Goal: Task Accomplishment & Management: Use online tool/utility

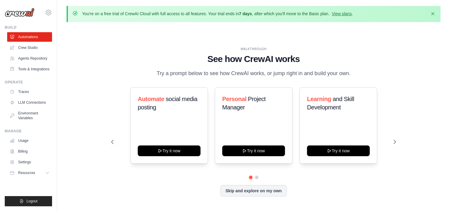
scroll to position [21, 0]
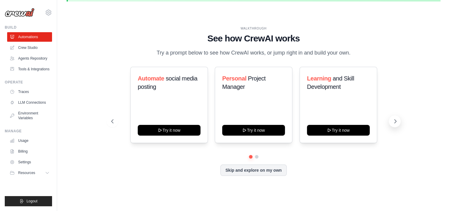
click at [393, 121] on icon at bounding box center [396, 121] width 6 height 6
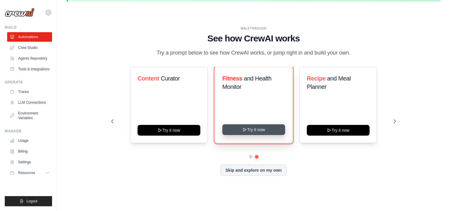
click at [265, 131] on button "Try it now" at bounding box center [253, 129] width 63 height 11
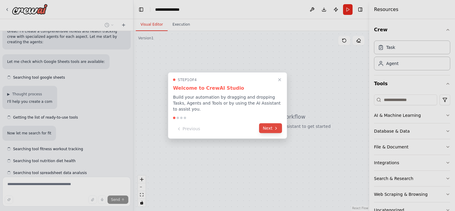
scroll to position [222, 0]
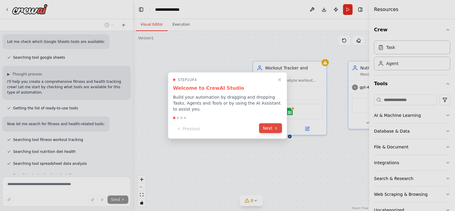
click at [268, 126] on button "Next" at bounding box center [270, 128] width 23 height 10
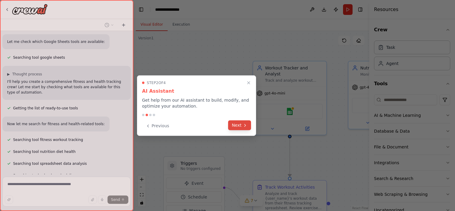
click at [242, 127] on button "Next" at bounding box center [239, 125] width 23 height 10
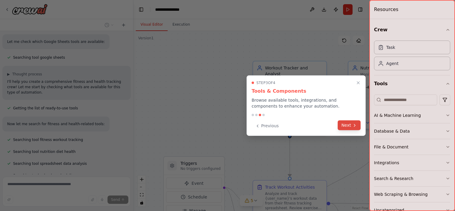
click at [347, 124] on button "Next" at bounding box center [349, 125] width 23 height 10
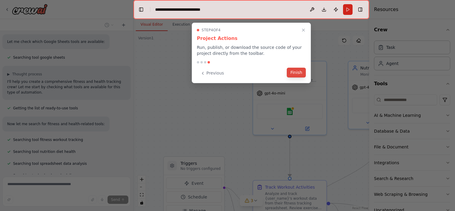
click at [299, 72] on button "Finish" at bounding box center [296, 73] width 19 height 10
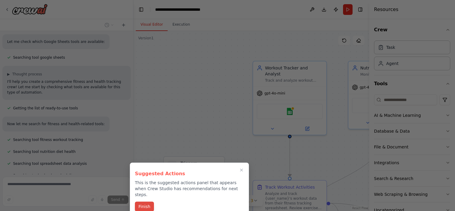
click at [146, 202] on button "Finish" at bounding box center [144, 207] width 19 height 10
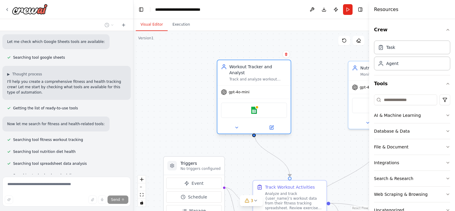
drag, startPoint x: 287, startPoint y: 74, endPoint x: 254, endPoint y: 75, distance: 32.7
click at [254, 77] on div "Track and analyze workout activities, monitor exercise performance, and identif…" at bounding box center [258, 79] width 58 height 5
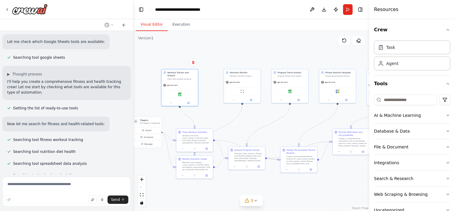
drag, startPoint x: 323, startPoint y: 110, endPoint x: 211, endPoint y: 114, distance: 112.6
click at [211, 114] on div ".deletable-edge-delete-btn { width: 20px; height: 20px; border: 0px solid #ffff…" at bounding box center [251, 121] width 236 height 180
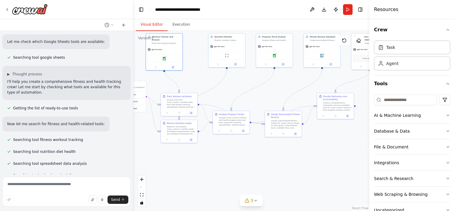
drag, startPoint x: 251, startPoint y: 124, endPoint x: 240, endPoint y: 96, distance: 30.1
click at [240, 96] on div ".deletable-edge-delete-btn { width: 20px; height: 20px; border: 0px solid #ffff…" at bounding box center [251, 121] width 236 height 180
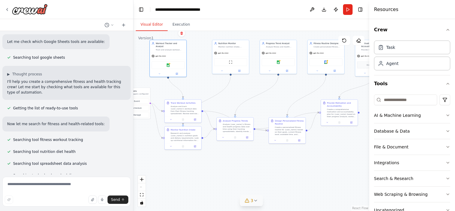
click at [252, 200] on span "3" at bounding box center [252, 200] width 3 height 6
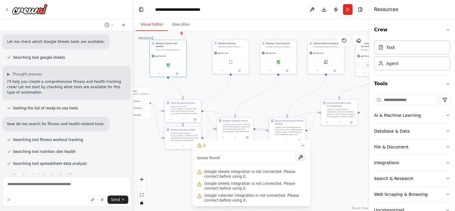
click at [300, 159] on button at bounding box center [300, 157] width 10 height 7
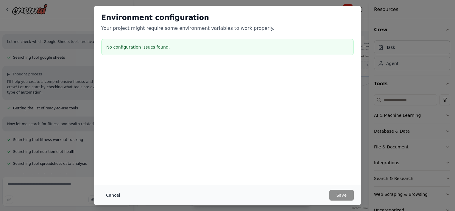
click at [111, 194] on button "Cancel" at bounding box center [113, 195] width 24 height 11
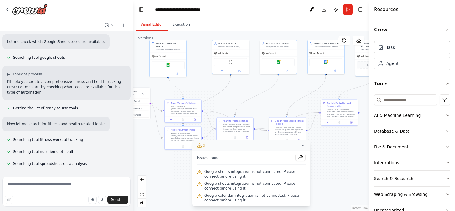
click at [300, 146] on button "3" at bounding box center [251, 145] width 118 height 11
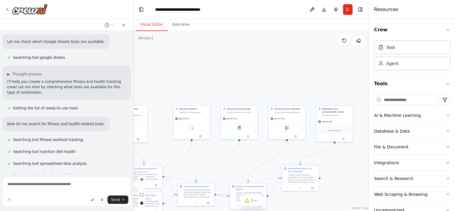
drag, startPoint x: 260, startPoint y: 102, endPoint x: 200, endPoint y: 154, distance: 78.5
click at [200, 154] on div ".deletable-edge-delete-btn { width: 20px; height: 20px; border: 0px solid #ffff…" at bounding box center [251, 121] width 236 height 180
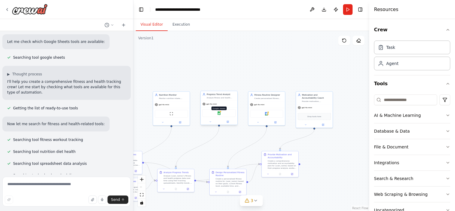
click at [218, 114] on img at bounding box center [219, 113] width 4 height 4
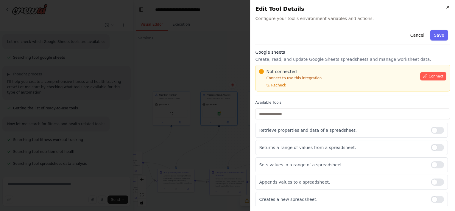
click at [447, 7] on icon "button" at bounding box center [447, 7] width 2 height 2
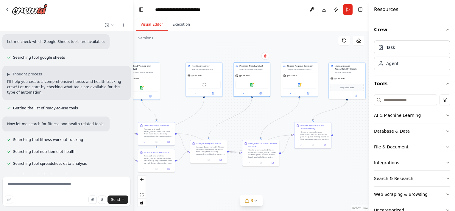
drag, startPoint x: 228, startPoint y: 139, endPoint x: 261, endPoint y: 112, distance: 42.9
click at [261, 112] on div ".deletable-edge-delete-btn { width: 20px; height: 20px; border: 0px solid #ffff…" at bounding box center [251, 121] width 236 height 180
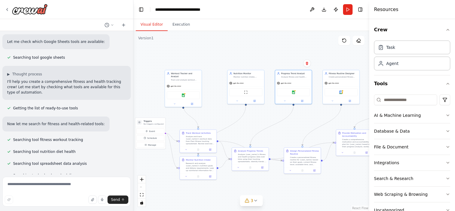
drag, startPoint x: 258, startPoint y: 112, endPoint x: 300, endPoint y: 118, distance: 42.1
click at [300, 118] on div ".deletable-edge-delete-btn { width: 20px; height: 20px; border: 0px solid #ffff…" at bounding box center [251, 121] width 236 height 180
